Goal: Register for event/course

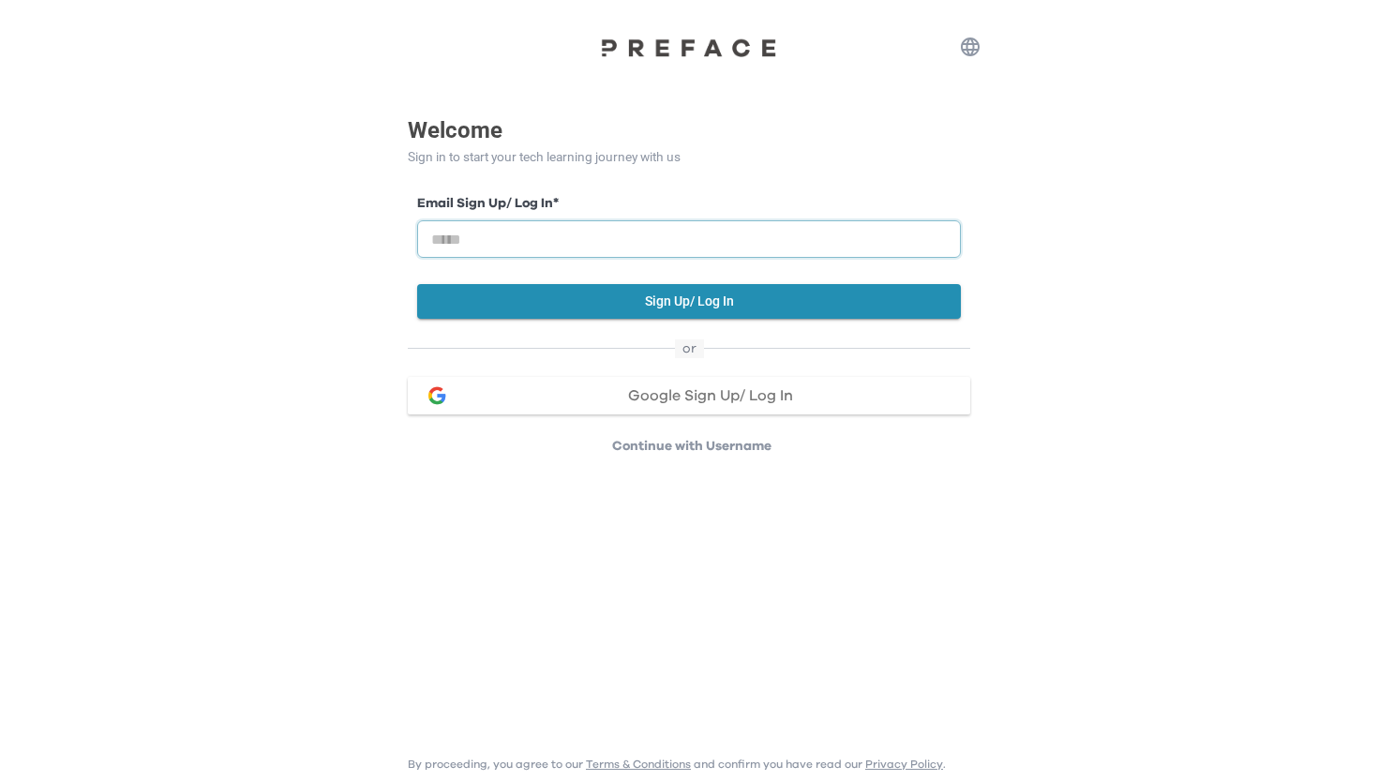
click at [766, 247] on input "email" at bounding box center [689, 238] width 544 height 37
type input "**********"
click at [779, 307] on button "Sign Up/ Log In" at bounding box center [689, 301] width 544 height 35
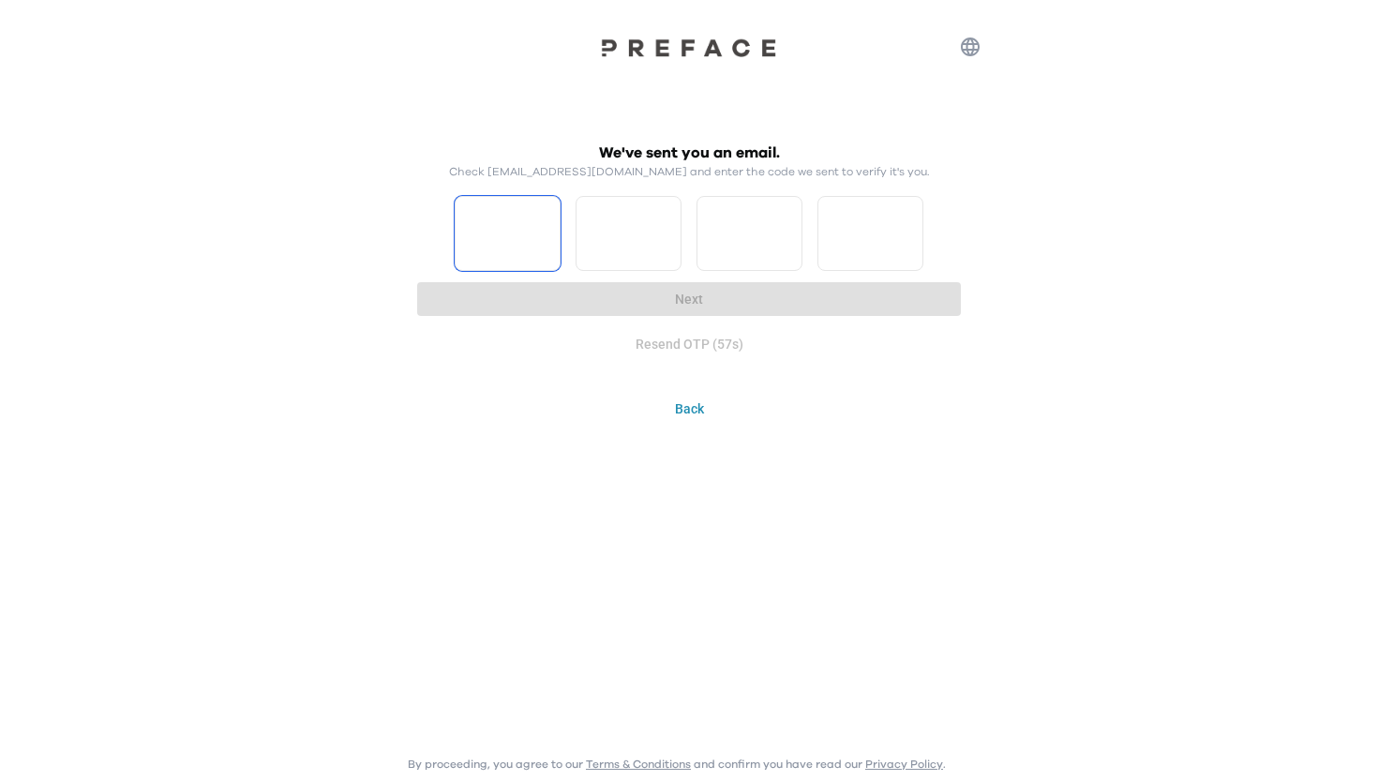
click at [516, 223] on input "Please enter OTP character 1" at bounding box center [508, 233] width 106 height 75
type input "*"
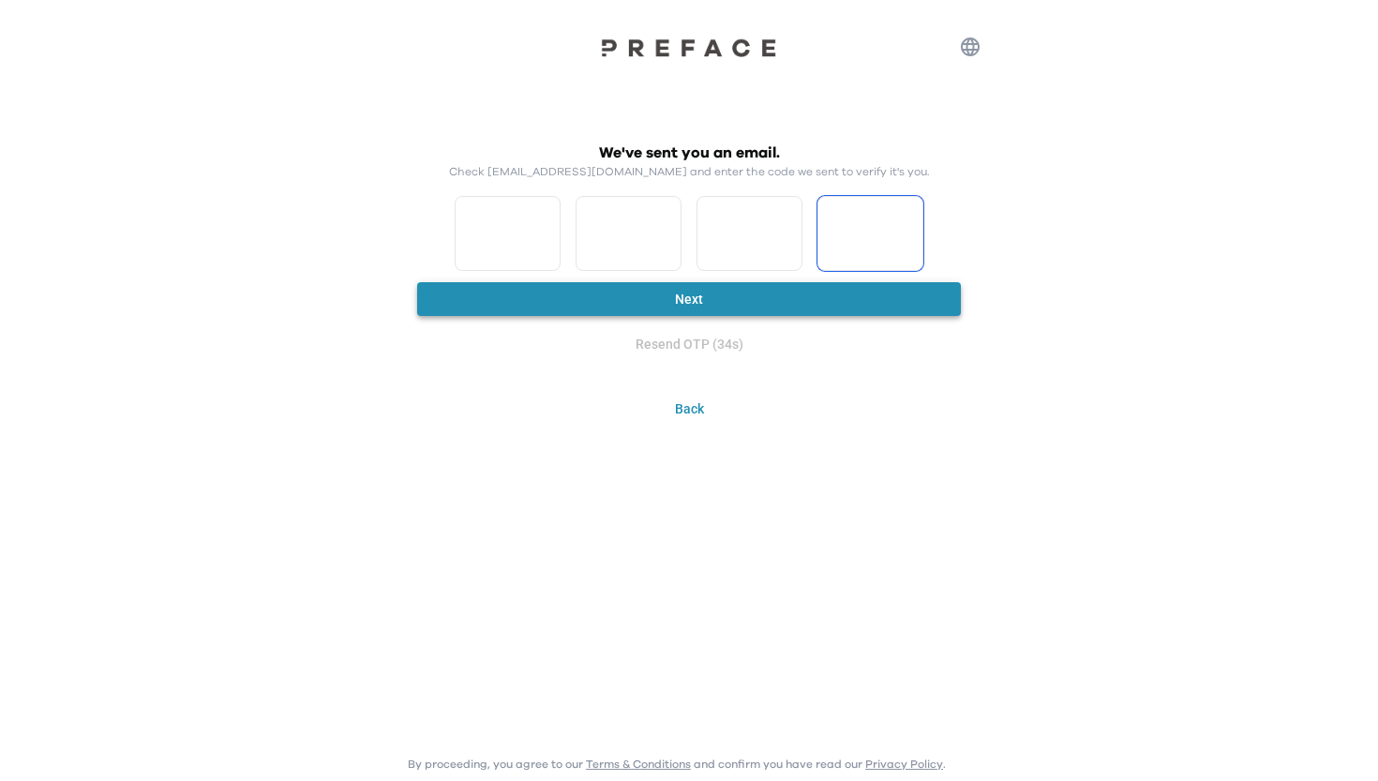
type input "*"
click at [562, 291] on button "Next" at bounding box center [689, 299] width 544 height 35
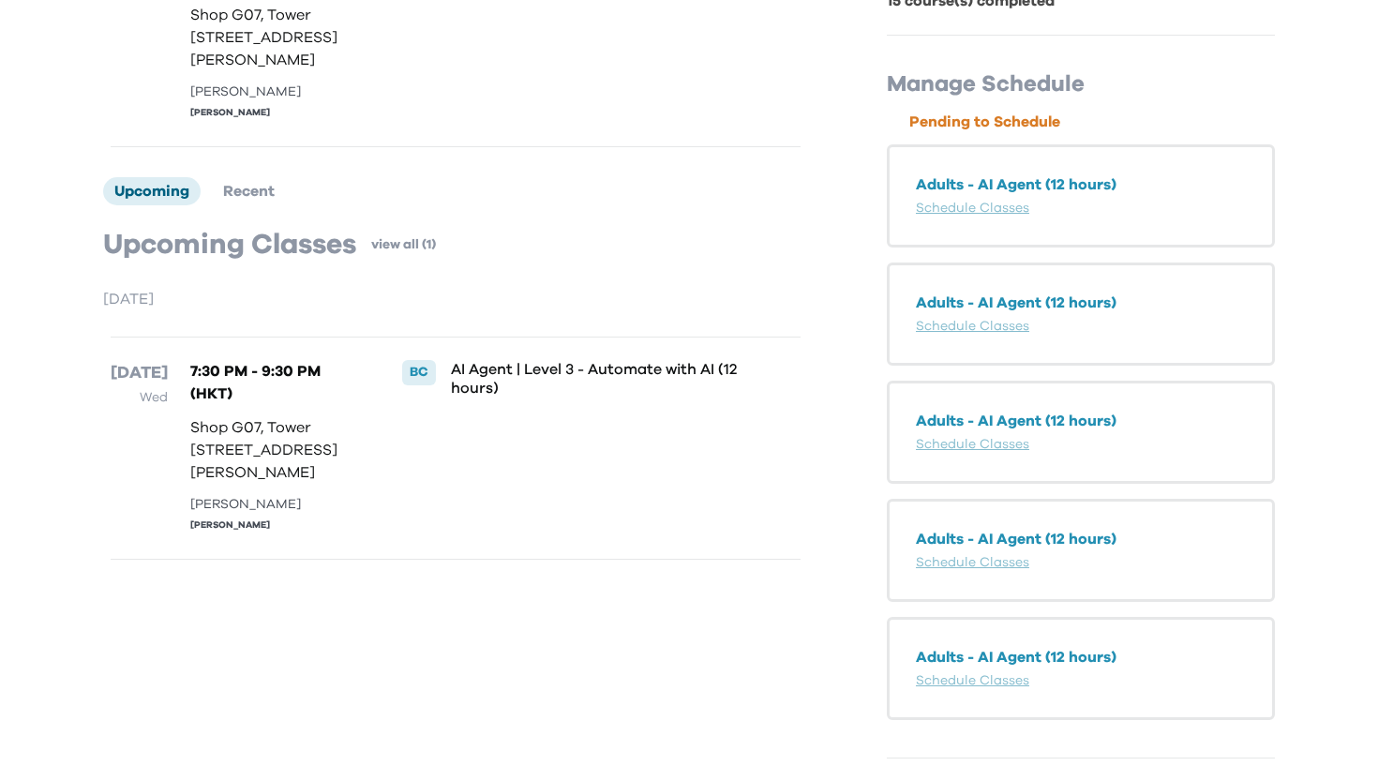
scroll to position [407, 0]
click at [940, 211] on link "Schedule Classes" at bounding box center [972, 208] width 113 height 13
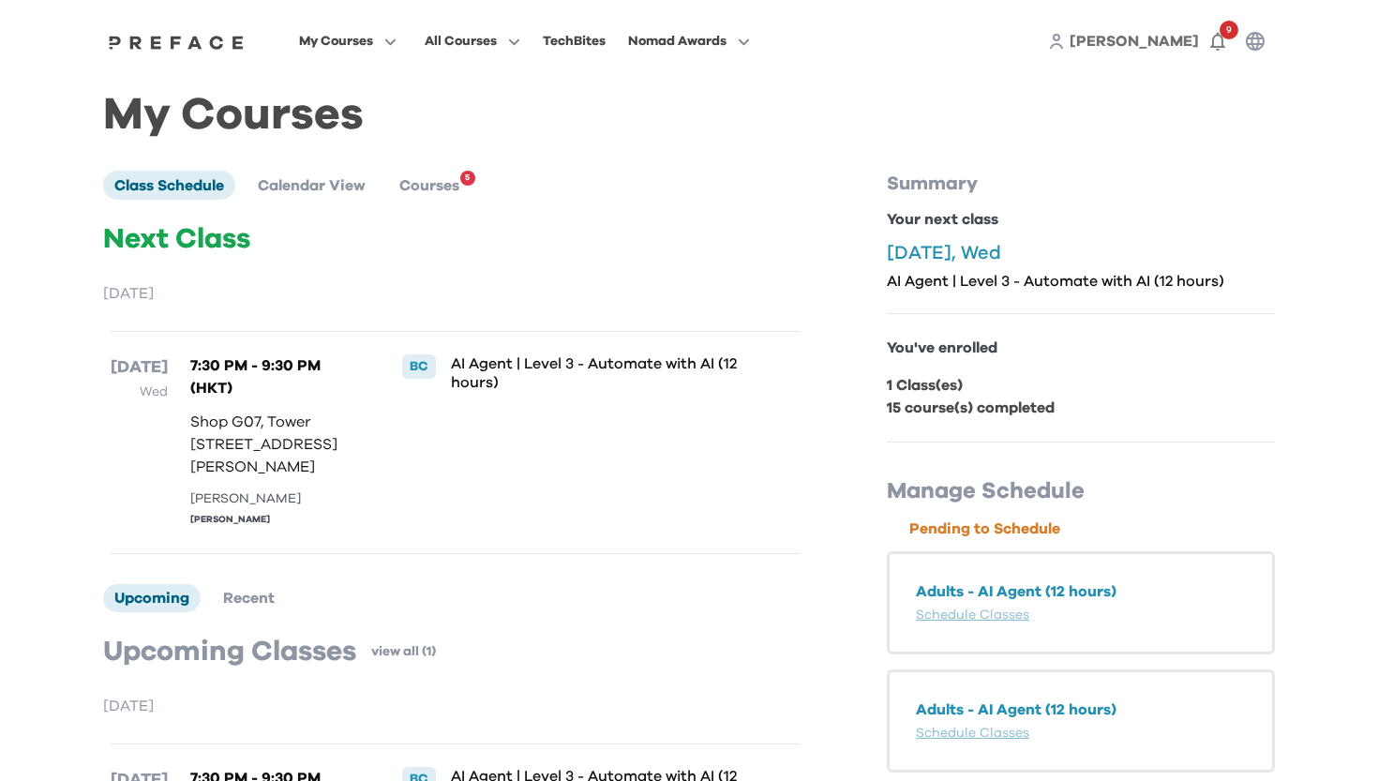
scroll to position [0, 0]
click at [1192, 49] on link "[PERSON_NAME]" at bounding box center [1134, 41] width 129 height 22
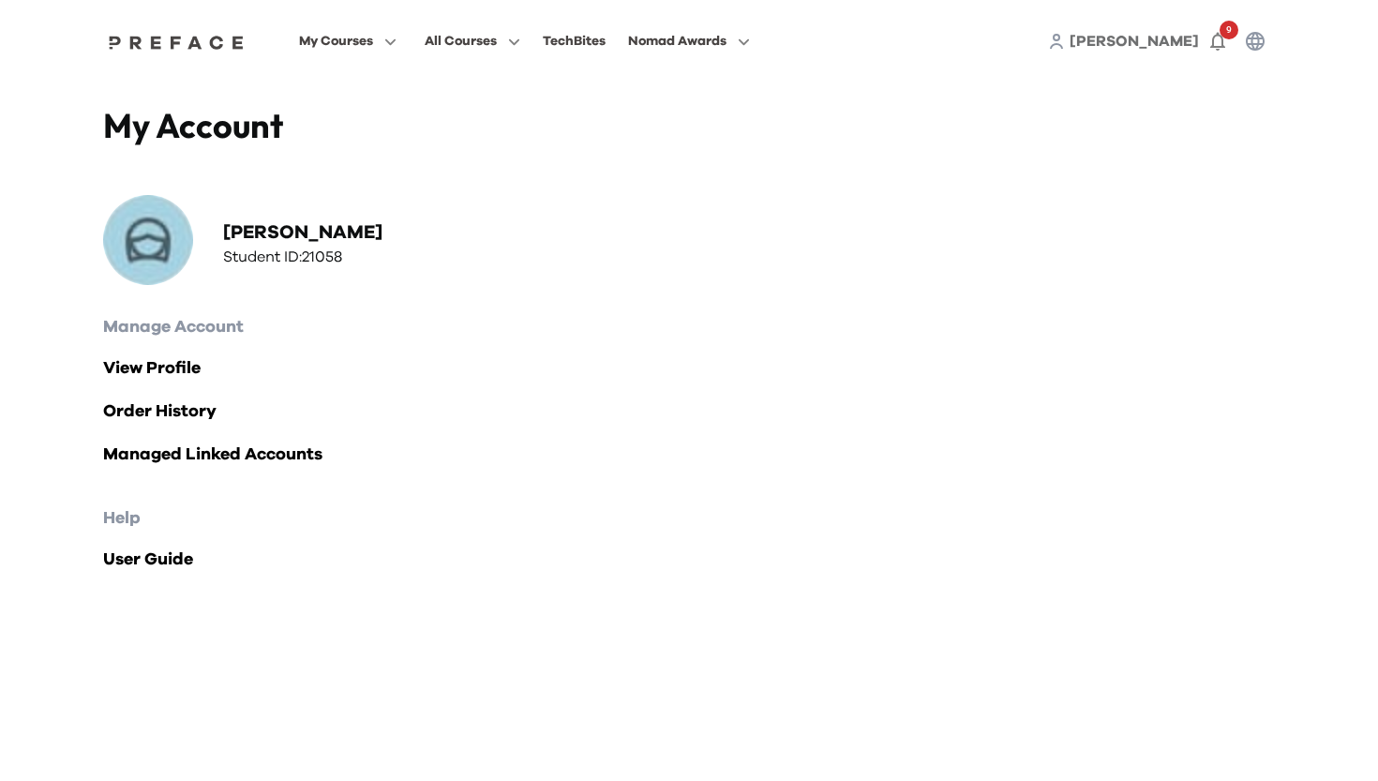
click at [140, 353] on div "Manage Account View Profile Order History Managed Linked Accounts" at bounding box center [689, 391] width 1172 height 154
click at [129, 367] on link "View Profile" at bounding box center [689, 368] width 1172 height 26
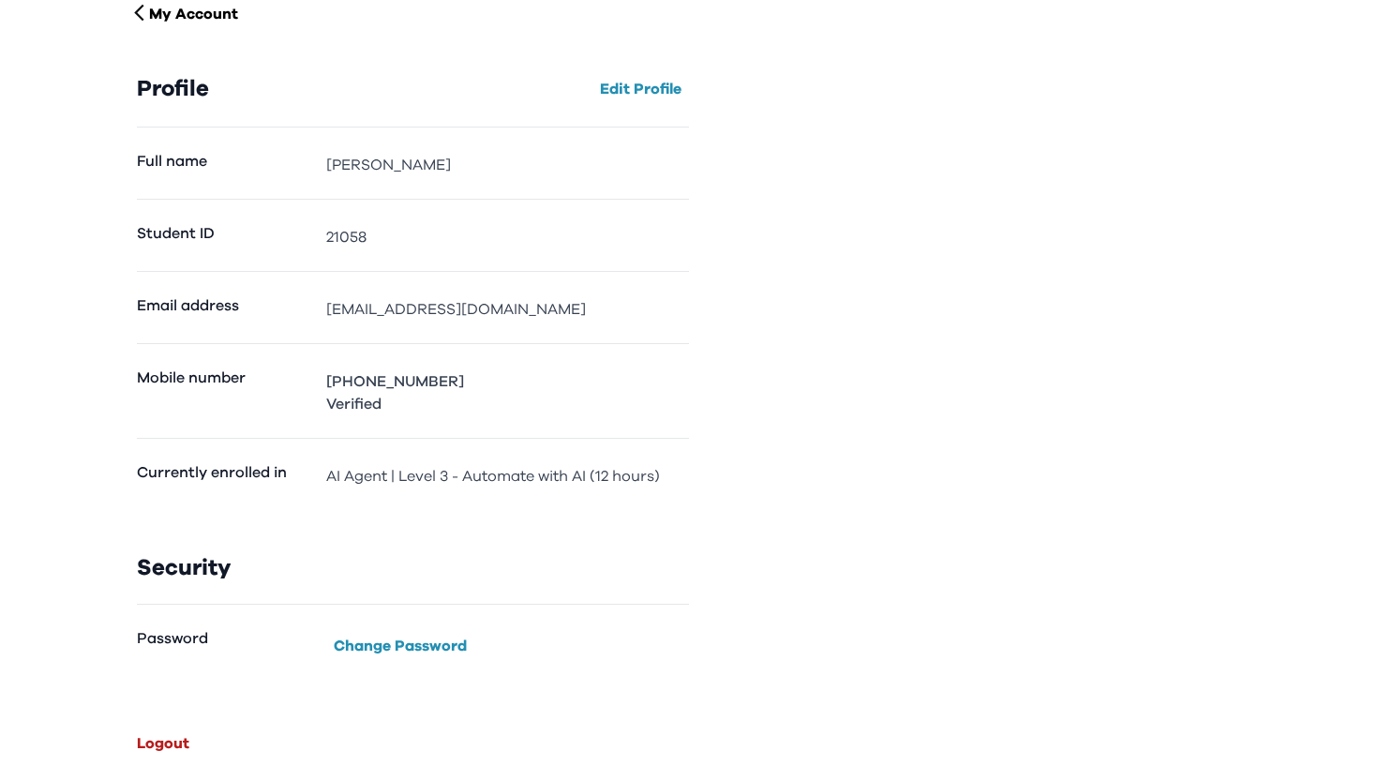
scroll to position [106, 0]
click at [179, 739] on button "Logout" at bounding box center [162, 743] width 67 height 30
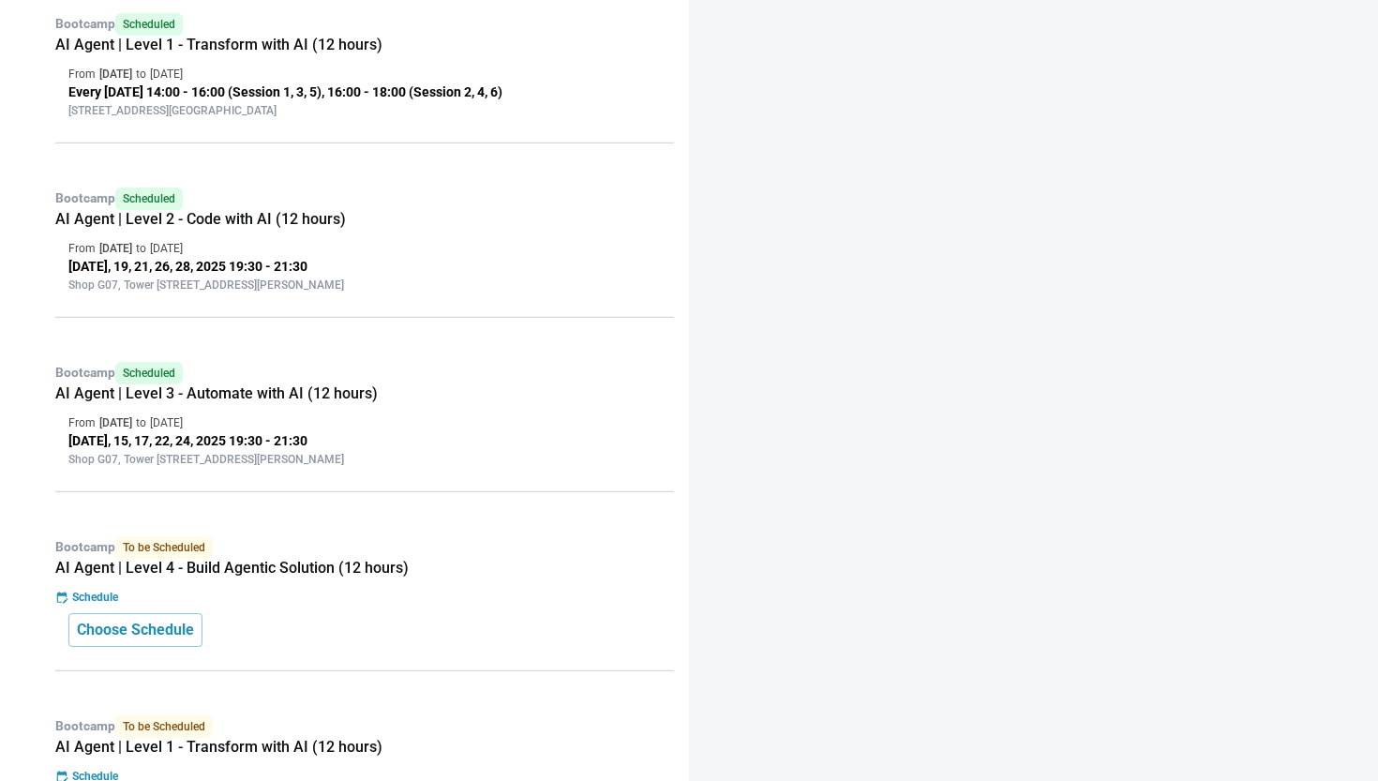
scroll to position [874, 0]
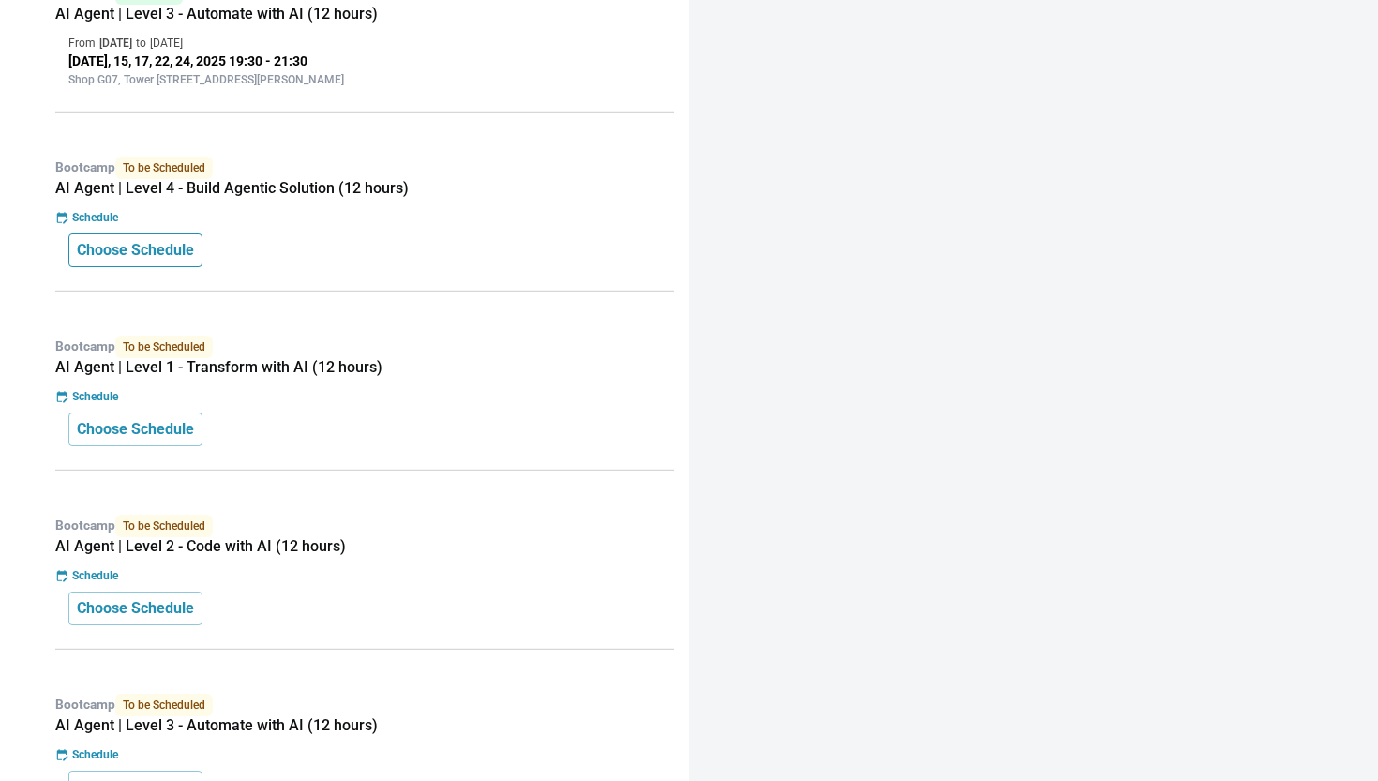
click at [194, 250] on p "Choose Schedule" at bounding box center [135, 250] width 117 height 22
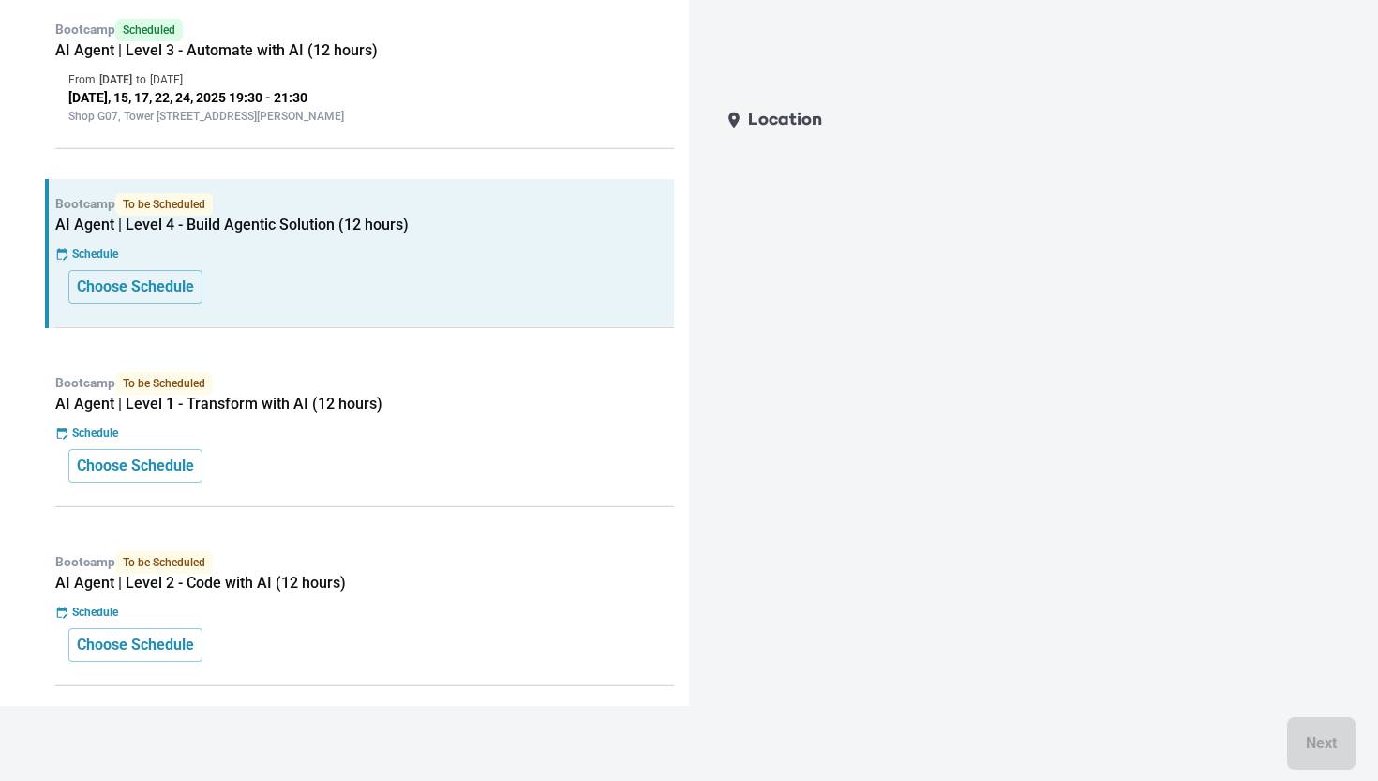
scroll to position [836, 0]
click at [472, 103] on p "[DATE], 15, 17, 22, 24, 2025 19:30 - 21:30" at bounding box center [364, 99] width 592 height 20
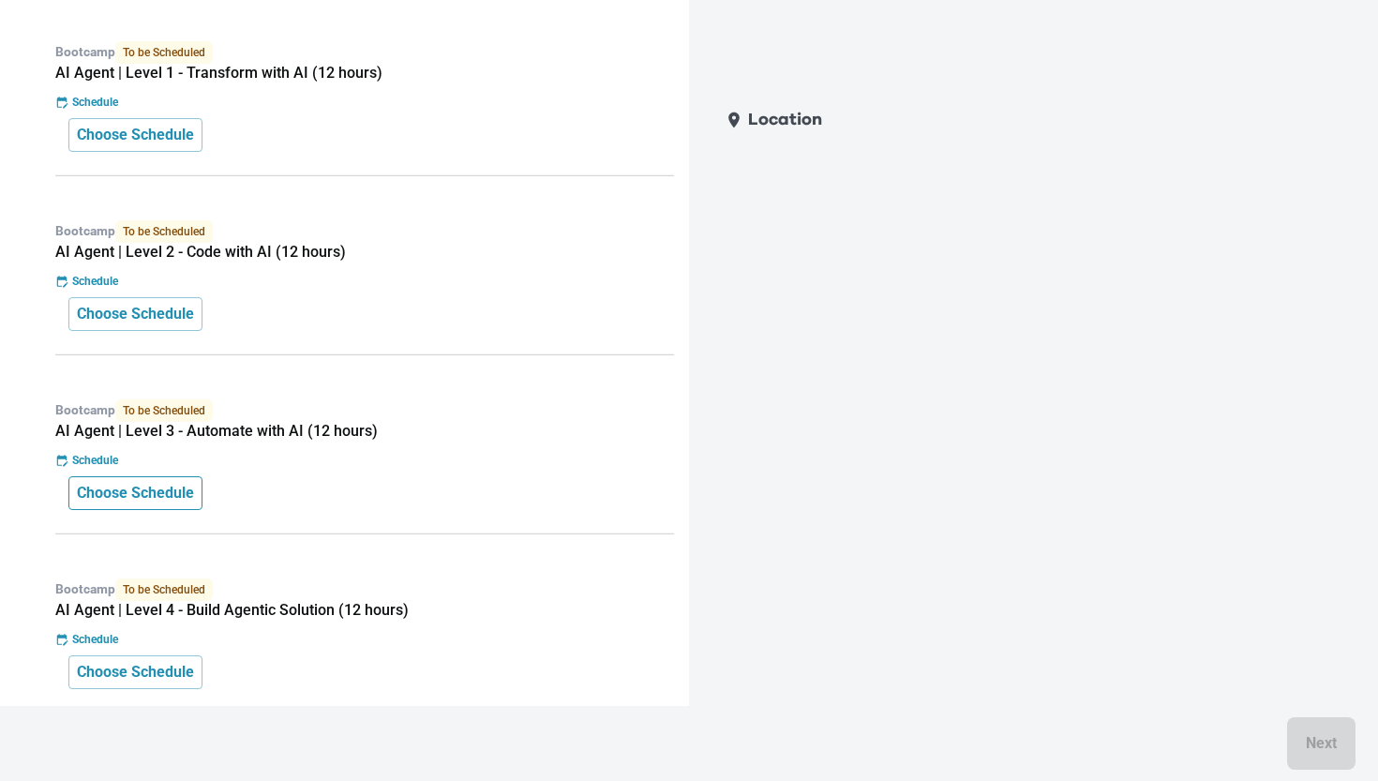
scroll to position [1167, 0]
click at [150, 483] on p "Choose Schedule" at bounding box center [135, 494] width 117 height 22
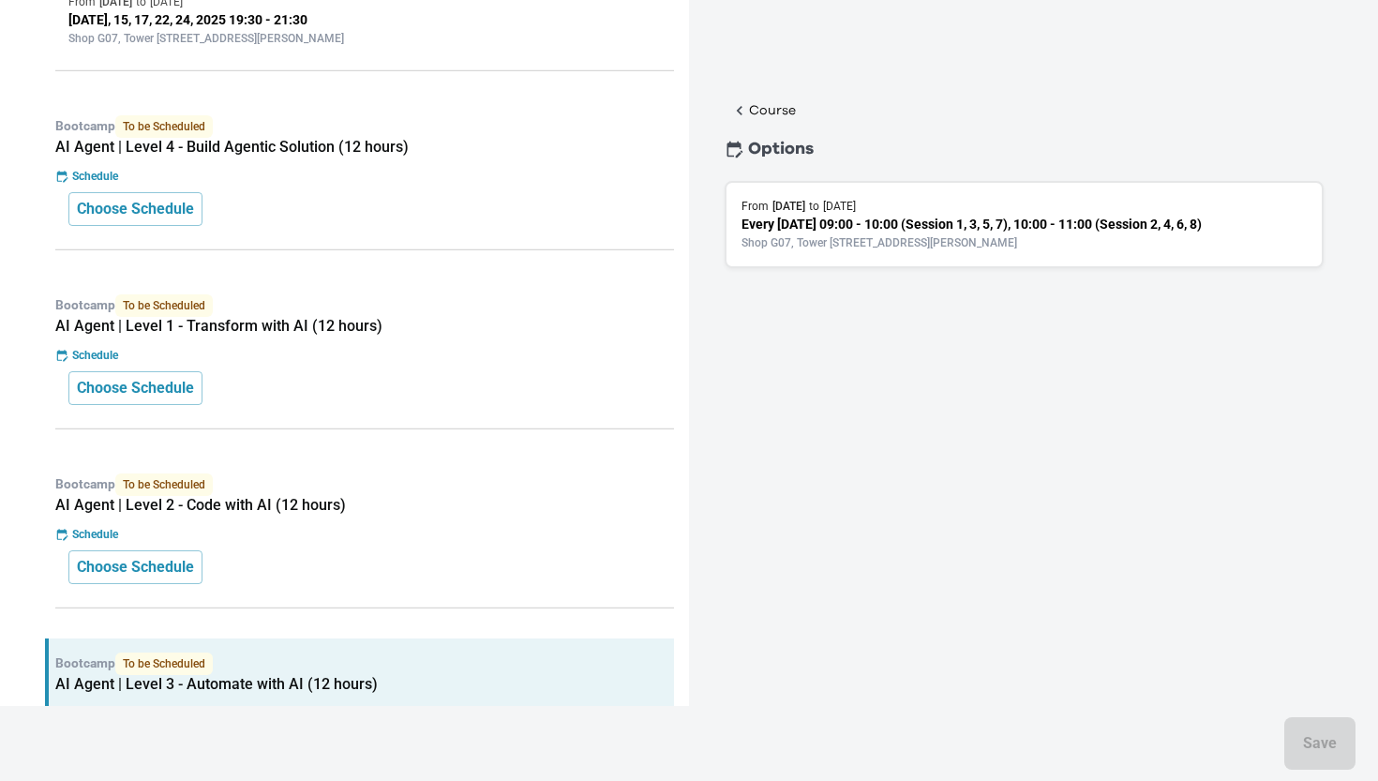
scroll to position [903, 0]
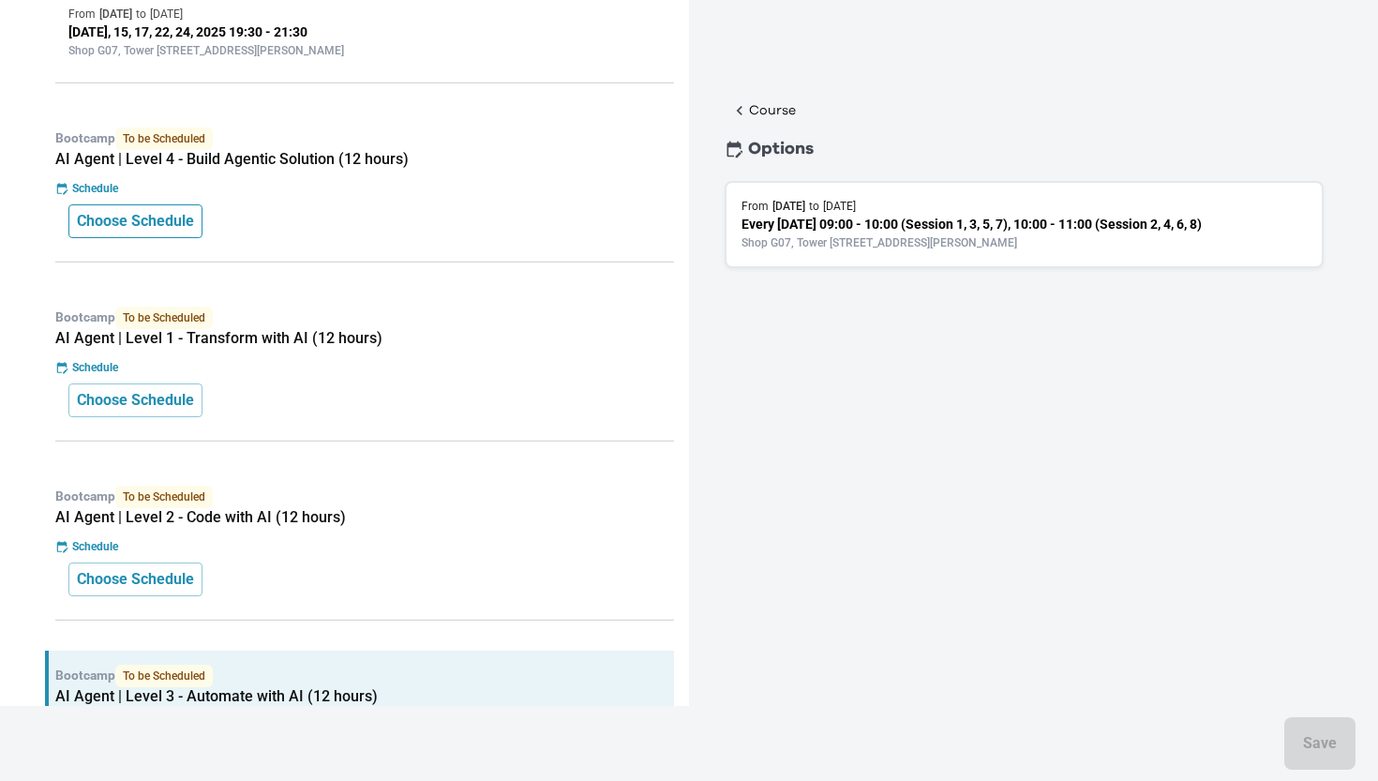
click at [193, 204] on button "Choose Schedule" at bounding box center [135, 221] width 134 height 34
